Goal: Task Accomplishment & Management: Use online tool/utility

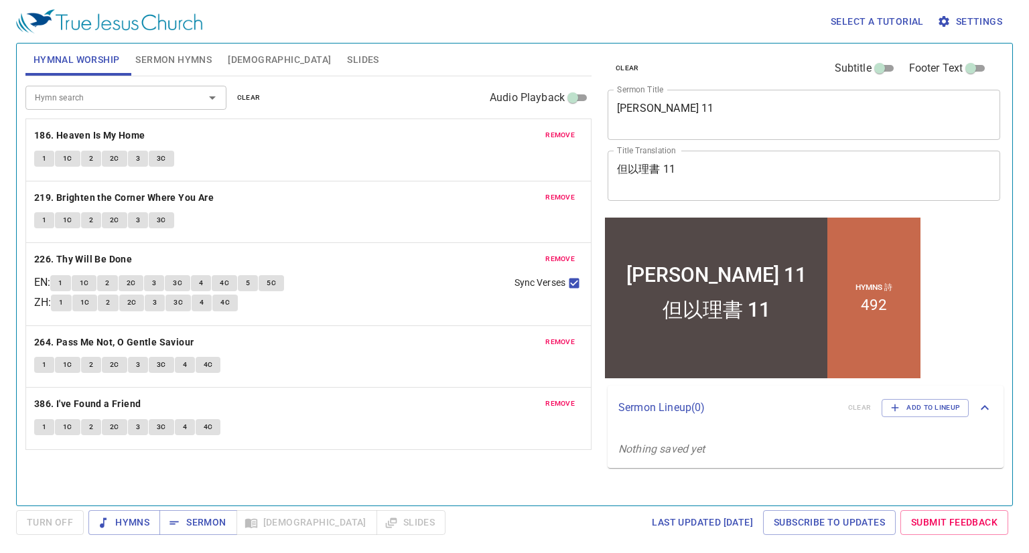
click at [559, 126] on div "remove 186. Heaven Is My Home 1 1C 2 2C 3 3C" at bounding box center [308, 150] width 565 height 62
click at [559, 131] on span "remove" at bounding box center [559, 135] width 29 height 12
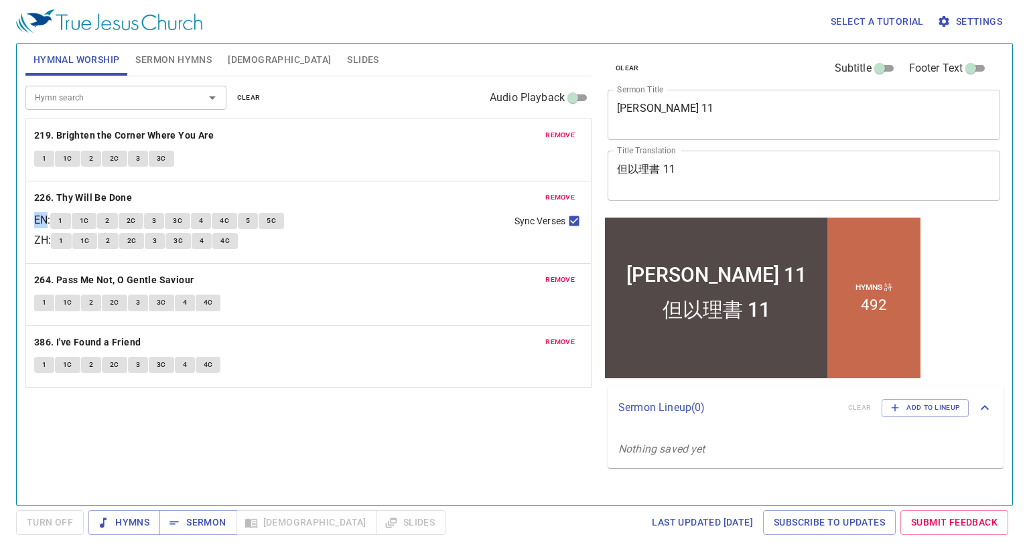
click at [559, 131] on span "remove" at bounding box center [559, 135] width 29 height 12
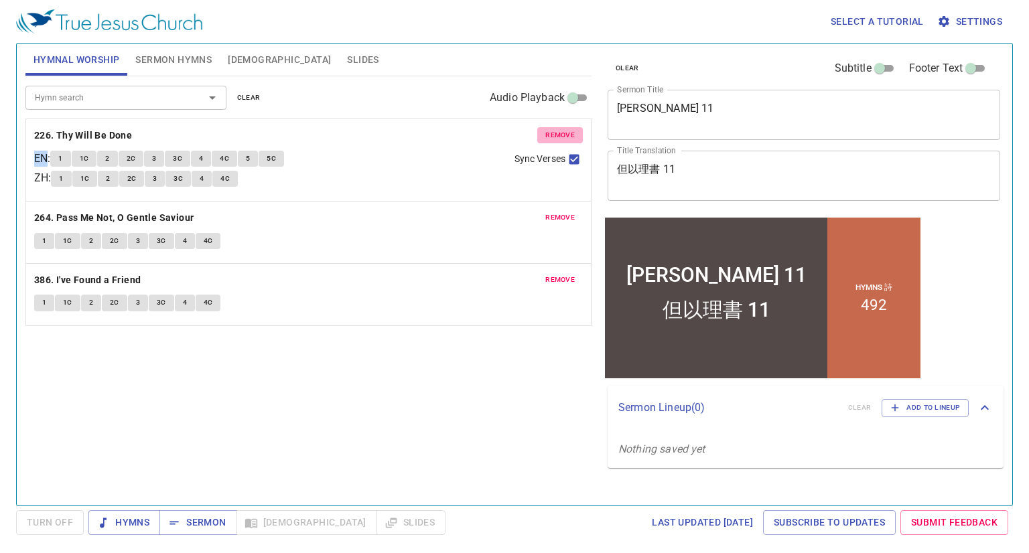
click at [559, 131] on span "remove" at bounding box center [559, 135] width 29 height 12
click at [559, 212] on span "remove" at bounding box center [559, 218] width 29 height 12
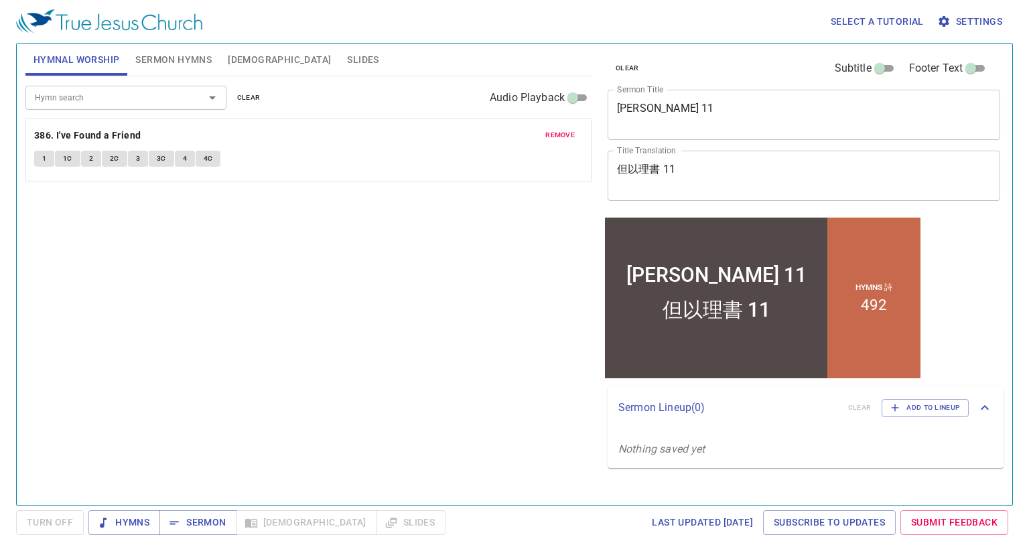
click at [559, 131] on span "remove" at bounding box center [559, 135] width 29 height 12
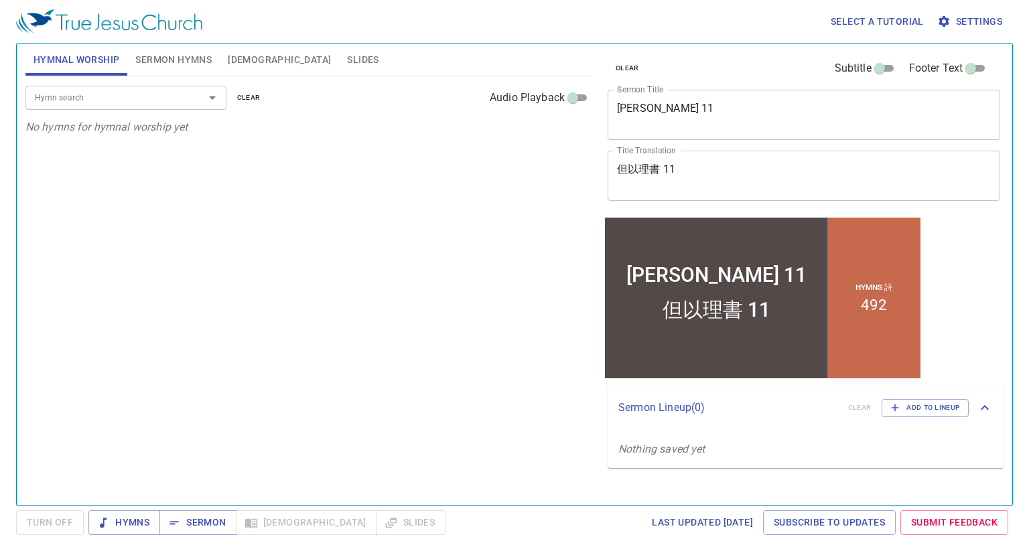
click at [46, 94] on input "Hymn search" at bounding box center [105, 97] width 153 height 15
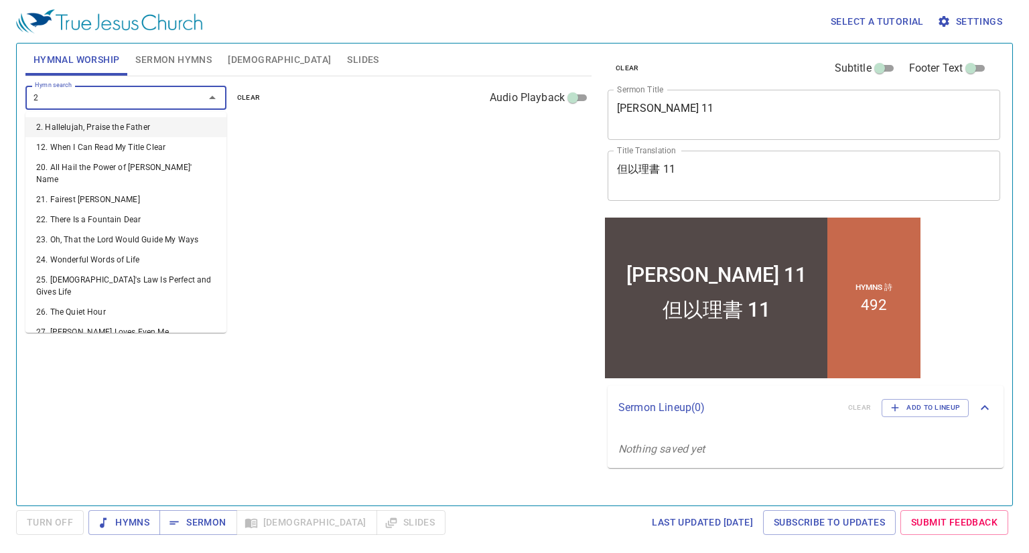
type input "26"
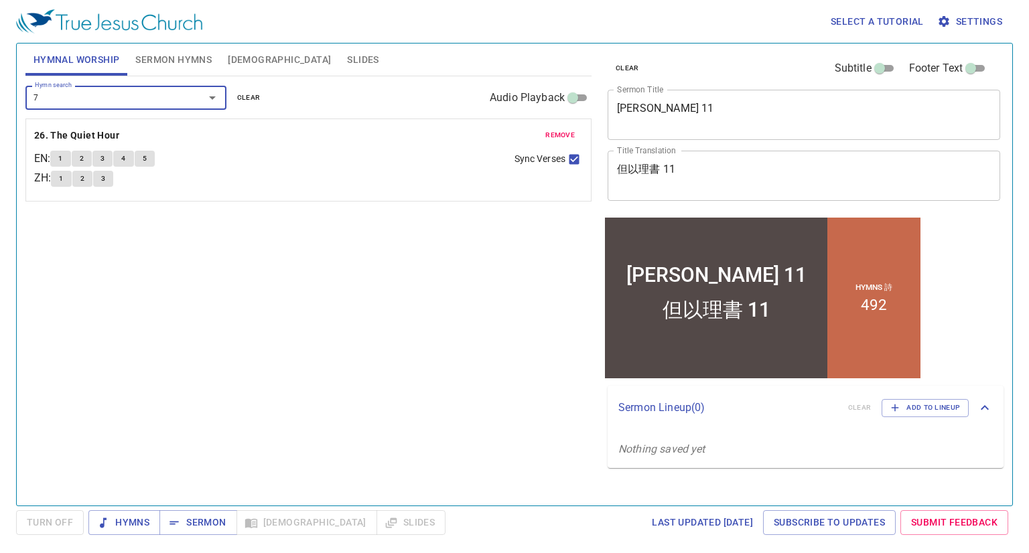
type input "70"
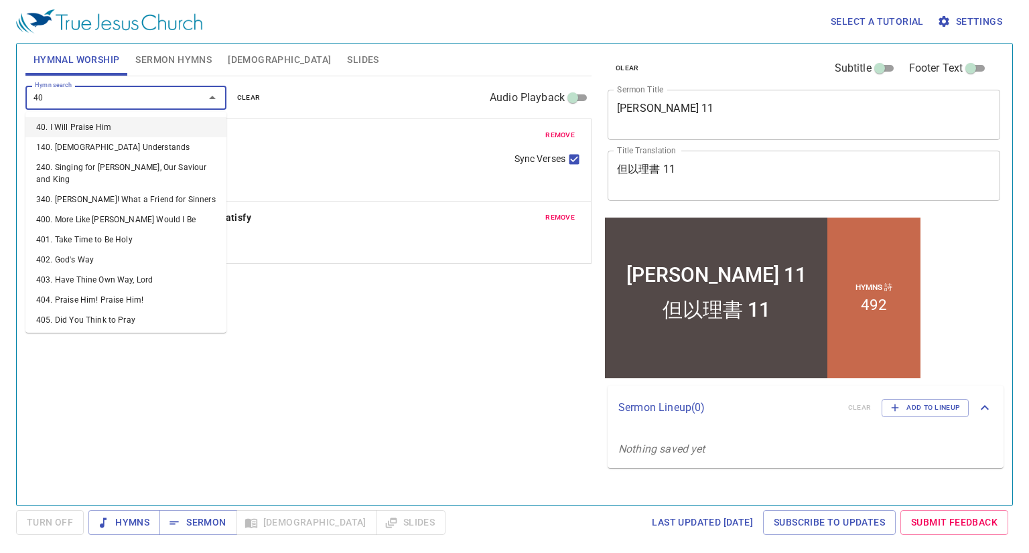
type input "405"
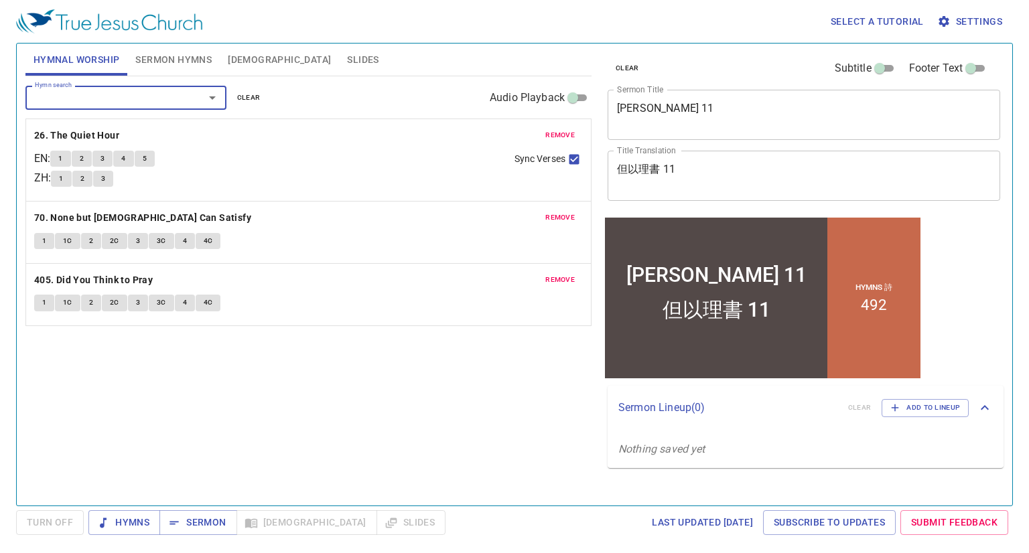
type input "3"
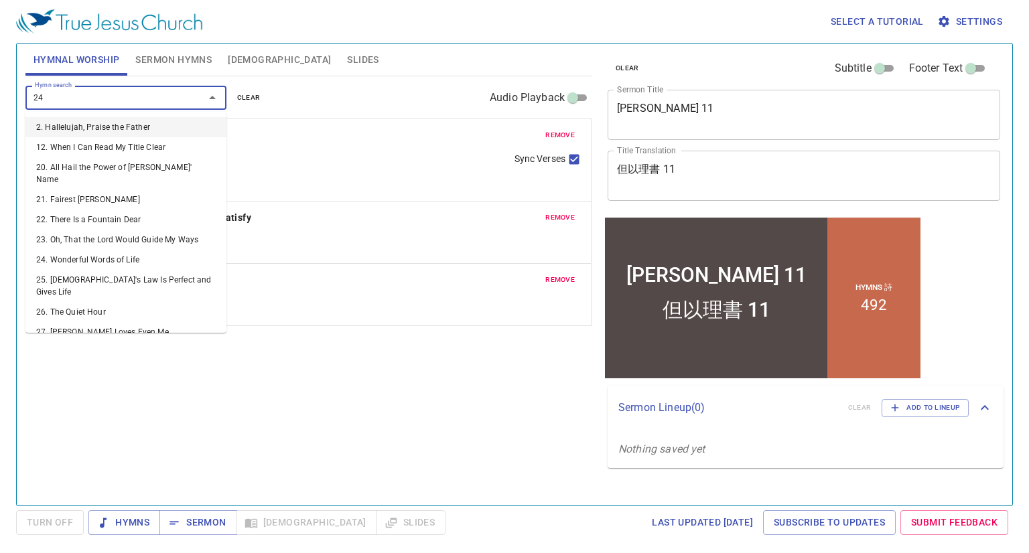
type input "244"
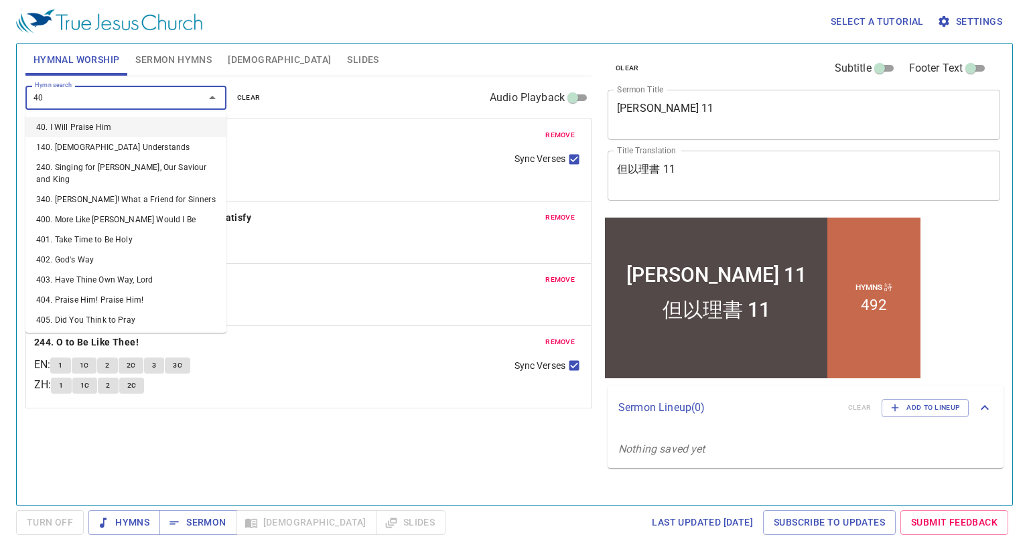
type input "401"
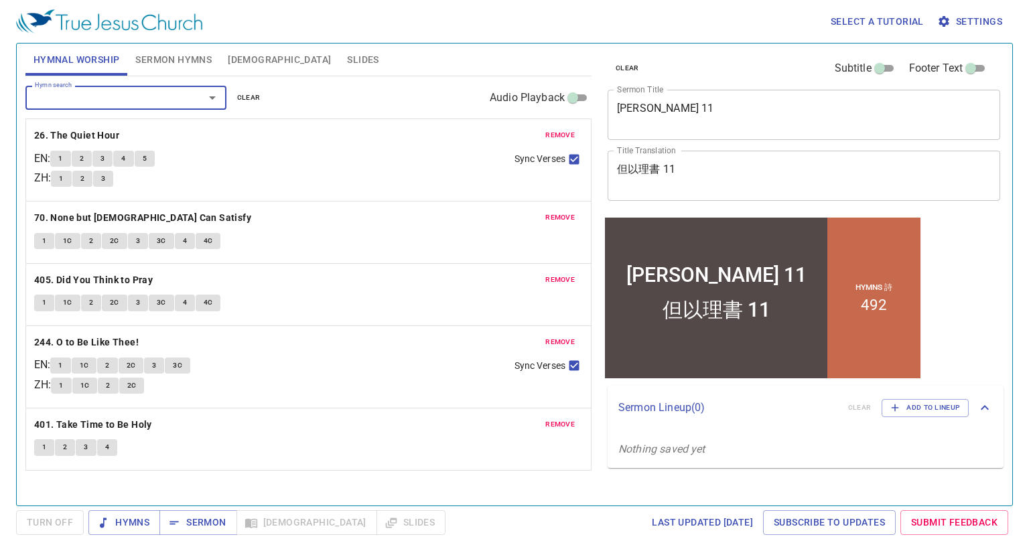
click at [169, 63] on span "Sermon Hymns" at bounding box center [173, 60] width 76 height 17
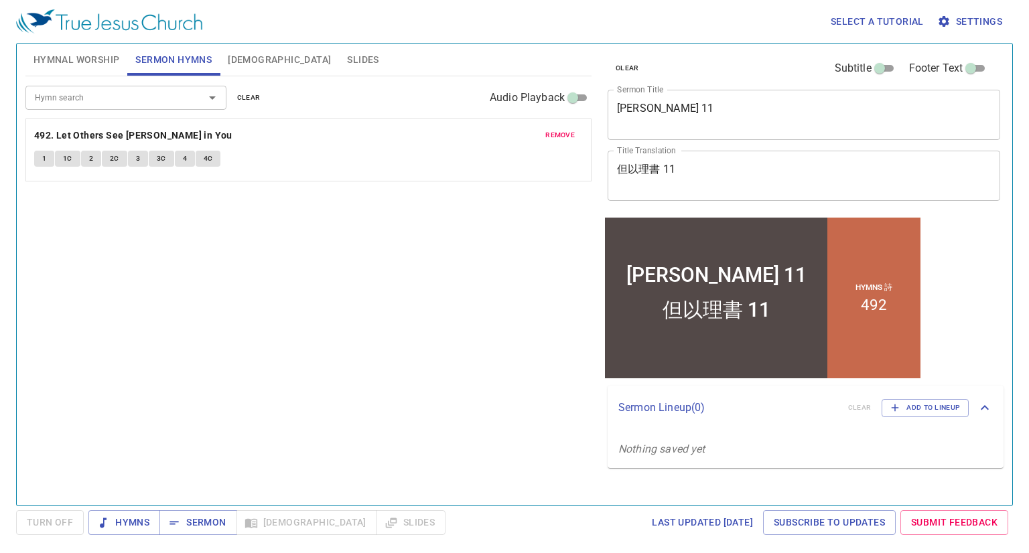
click at [563, 129] on span "remove" at bounding box center [559, 135] width 29 height 12
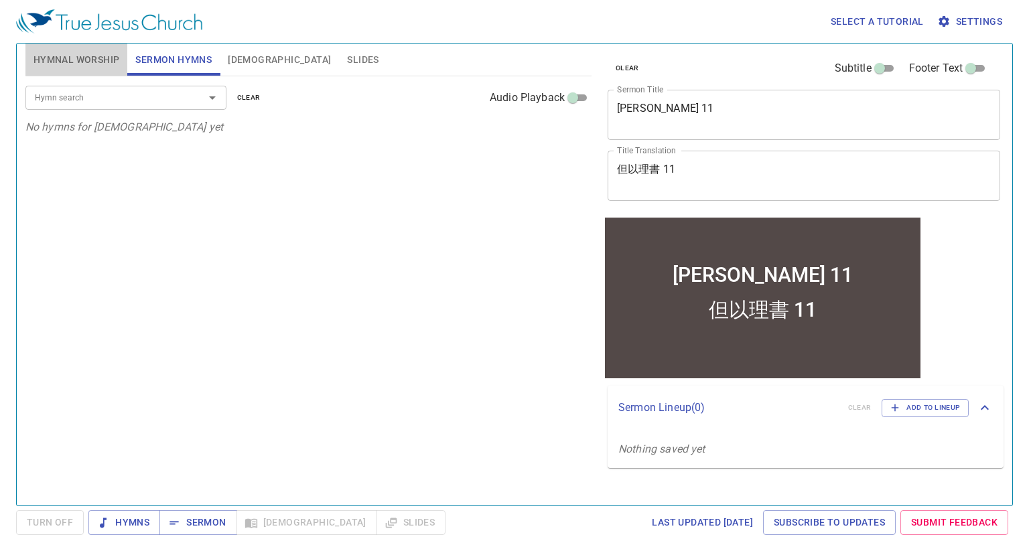
click at [84, 52] on span "Hymnal Worship" at bounding box center [77, 60] width 86 height 17
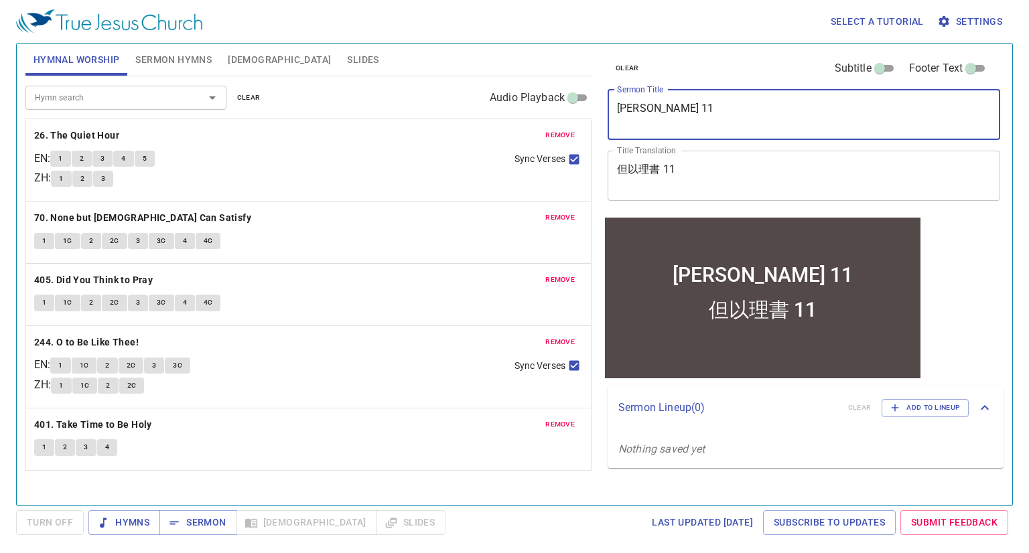
drag, startPoint x: 678, startPoint y: 105, endPoint x: 562, endPoint y: 109, distance: 116.7
click at [562, 109] on div "Hymnal Worship Sermon Hymns Bible Slides Hymn search Hymn search clear Audio Pl…" at bounding box center [514, 269] width 989 height 462
type textarea "Hosea 3"
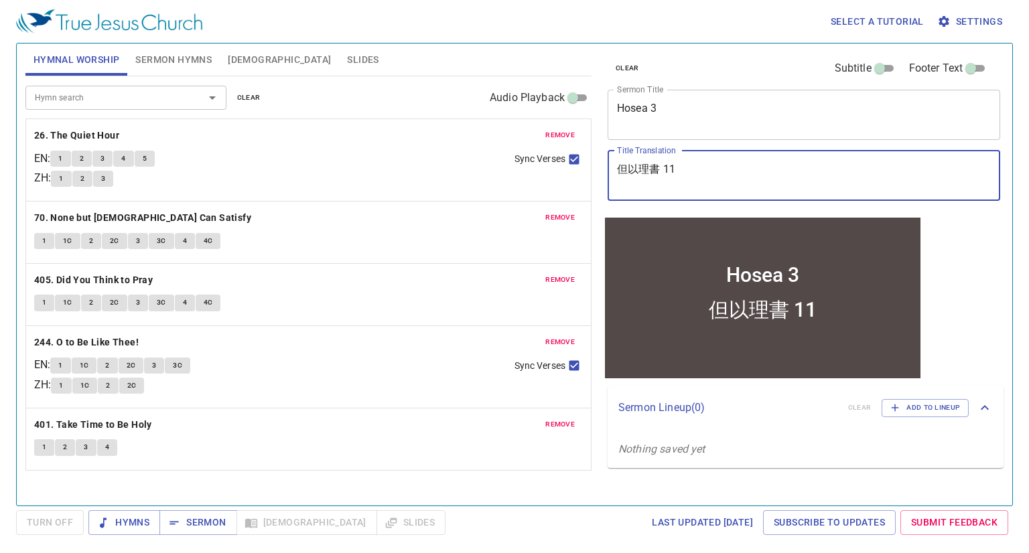
drag, startPoint x: 708, startPoint y: 183, endPoint x: 574, endPoint y: 169, distance: 134.1
click at [574, 169] on div "Hymnal Worship Sermon Hymns Bible Slides Hymn search Hymn search clear Audio Pl…" at bounding box center [514, 269] width 989 height 462
paste textarea "西阿书"
click at [0, 0] on span "Hymns" at bounding box center [0, 0] width 0 height 0
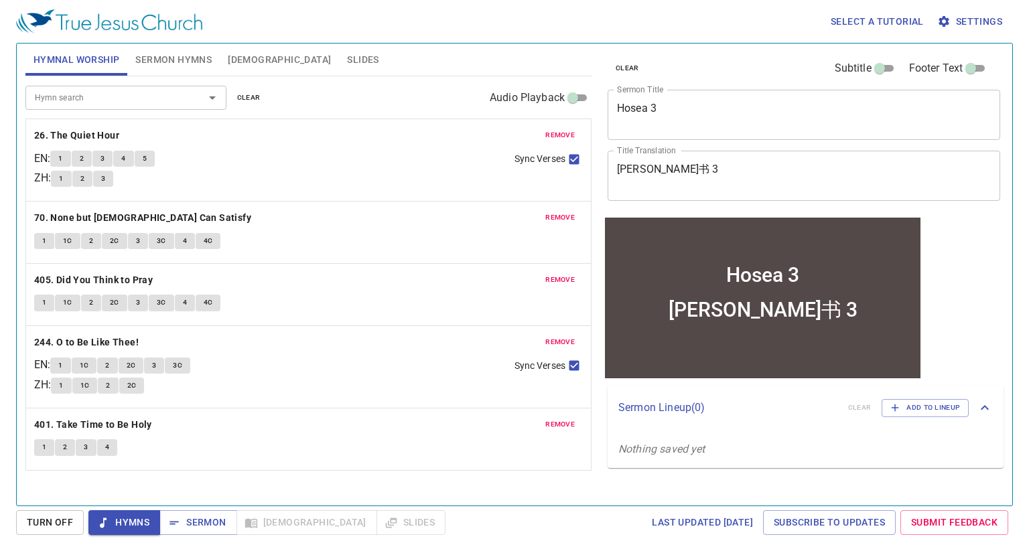
click at [657, 170] on textarea "何西阿书 3" at bounding box center [804, 175] width 374 height 25
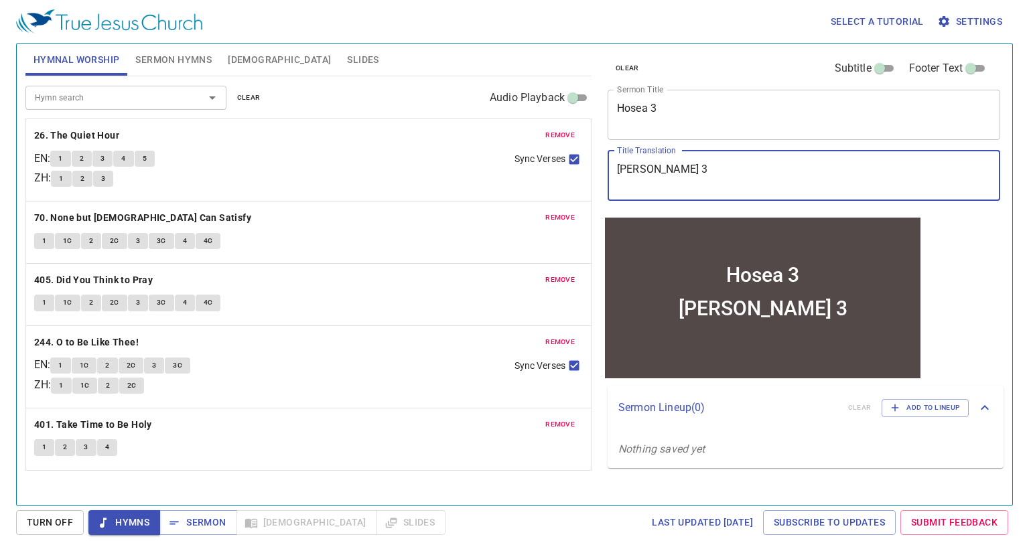
paste textarea "書"
click at [657, 170] on textarea "何西阿書 3" at bounding box center [804, 175] width 374 height 25
click at [745, 183] on textarea "何西阿書 3" at bounding box center [804, 175] width 374 height 25
type textarea "何西阿書 3"
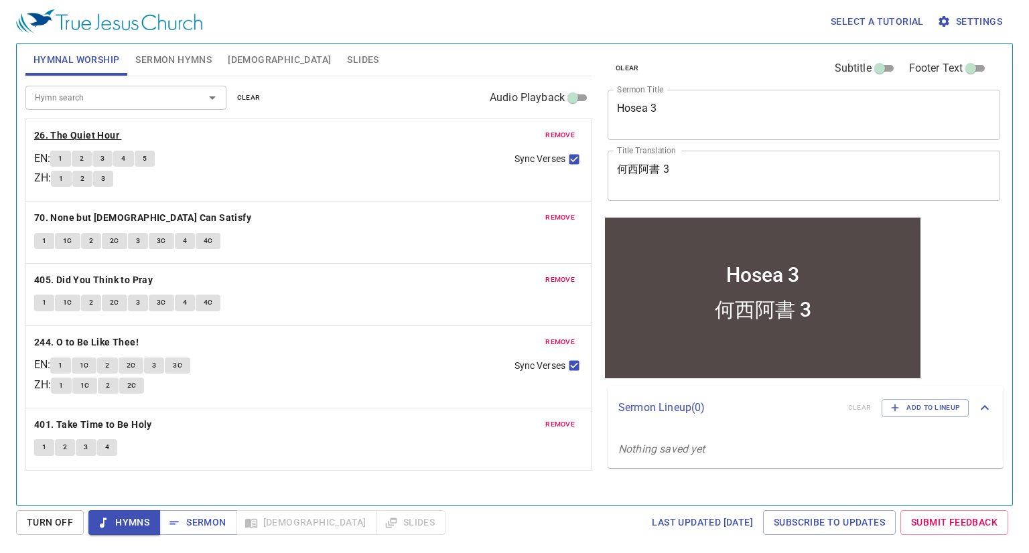
click at [103, 133] on b "26. The Quiet Hour" at bounding box center [76, 135] width 85 height 17
click at [62, 160] on span "1" at bounding box center [60, 159] width 4 height 12
click at [133, 158] on button "4" at bounding box center [123, 159] width 20 height 16
click at [147, 158] on span "5" at bounding box center [145, 159] width 4 height 12
click at [161, 220] on b "70. None but [DEMOGRAPHIC_DATA] Can Satisfy" at bounding box center [142, 218] width 217 height 17
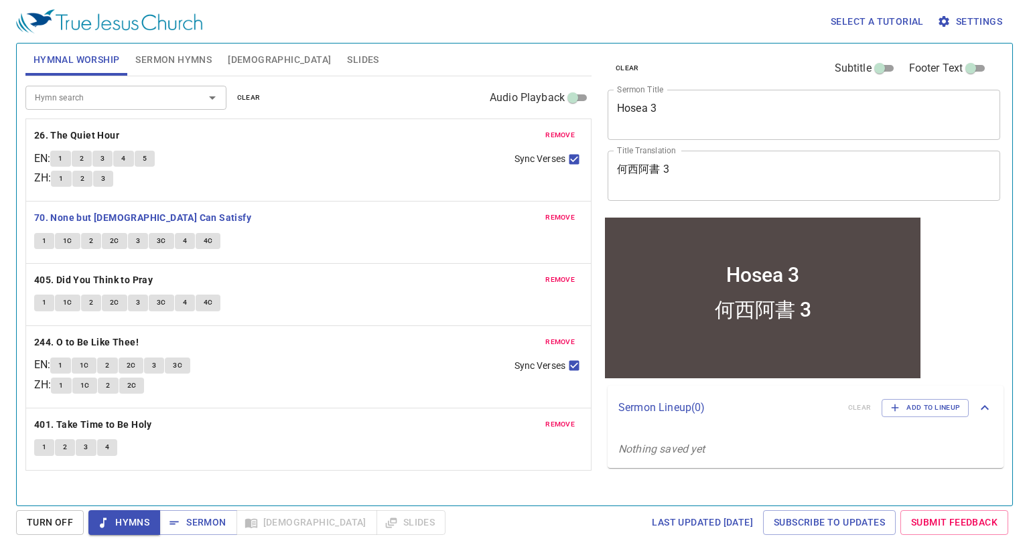
click at [43, 241] on span "1" at bounding box center [44, 241] width 4 height 12
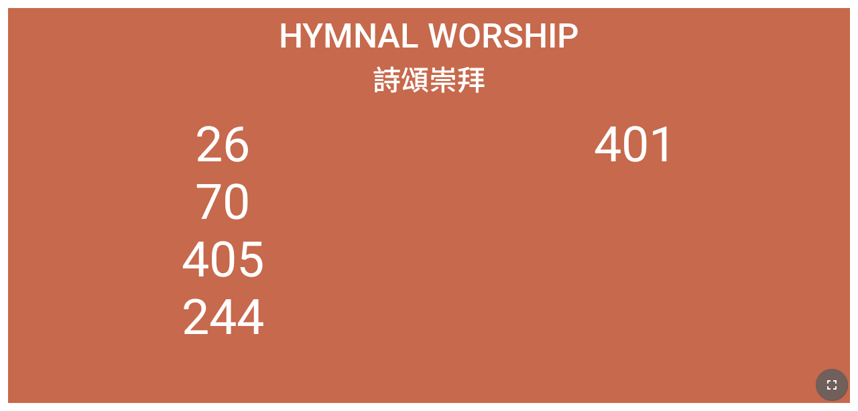
click at [538, 381] on icon "button" at bounding box center [831, 385] width 16 height 16
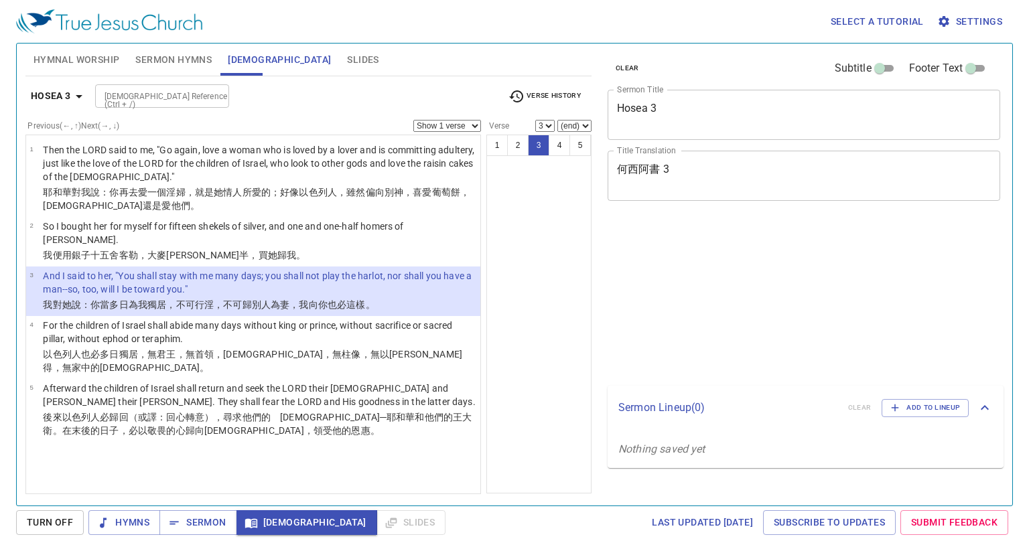
select select "3"
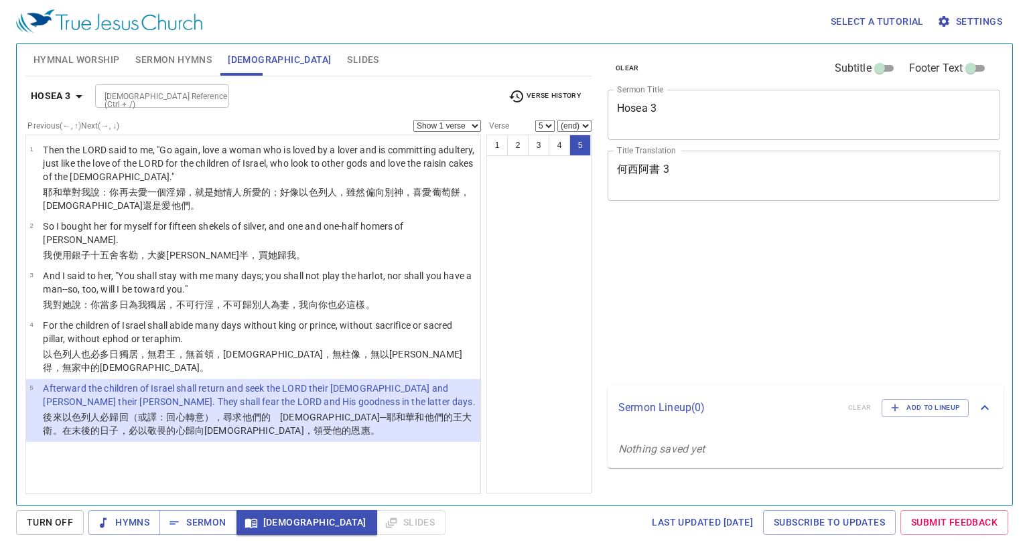
select select "5"
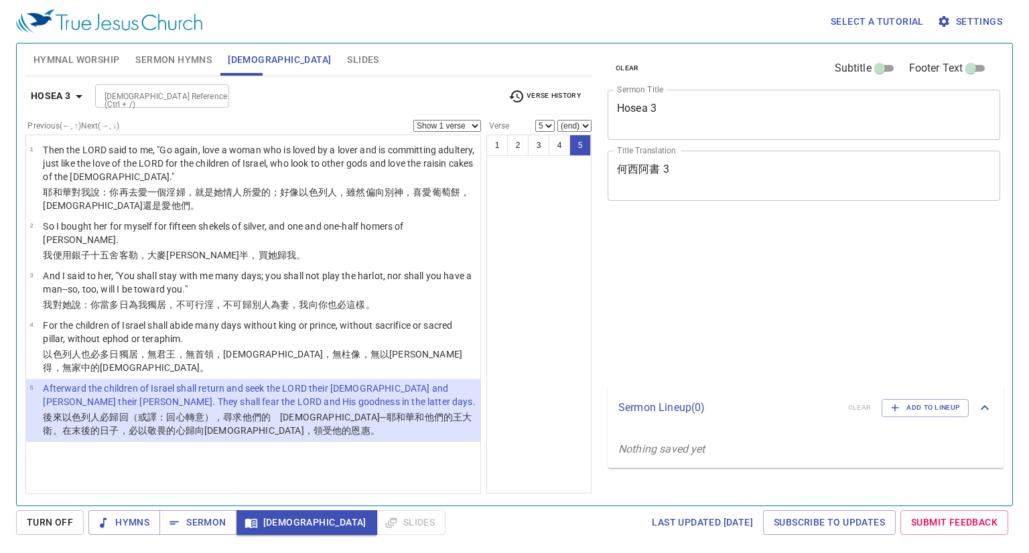
select select "5"
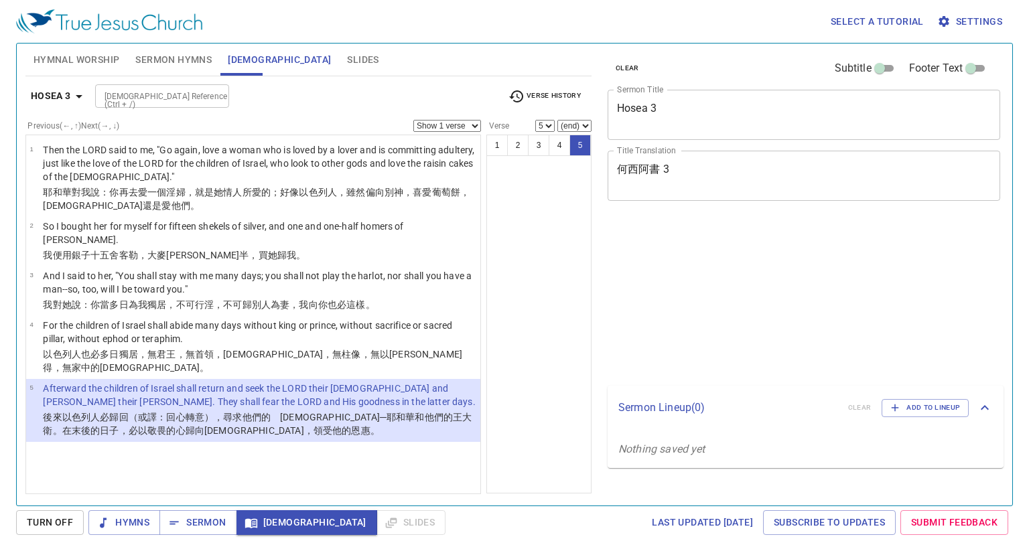
select select "5"
